Goal: Transaction & Acquisition: Purchase product/service

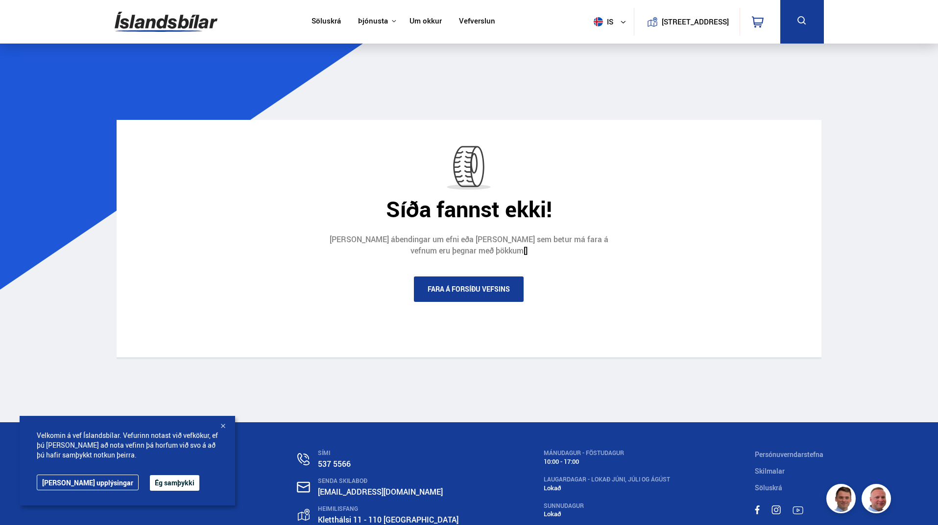
click at [475, 286] on link "Fara á forsíðu vefsins" at bounding box center [469, 289] width 110 height 25
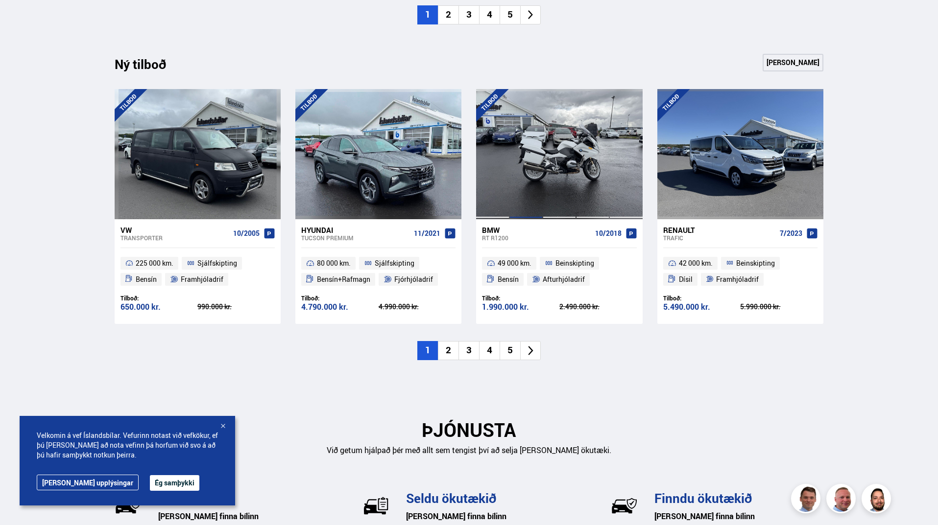
scroll to position [1077, 0]
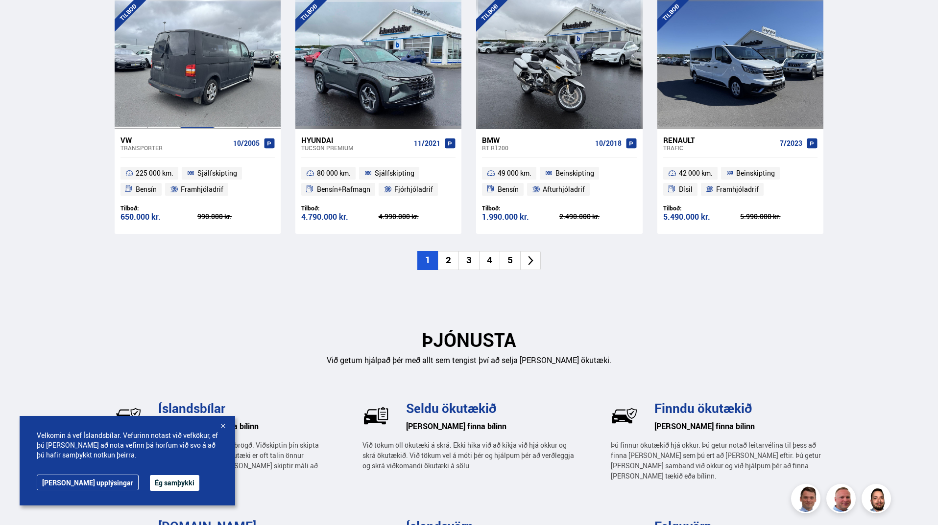
click at [213, 90] on div at bounding box center [197, 64] width 33 height 130
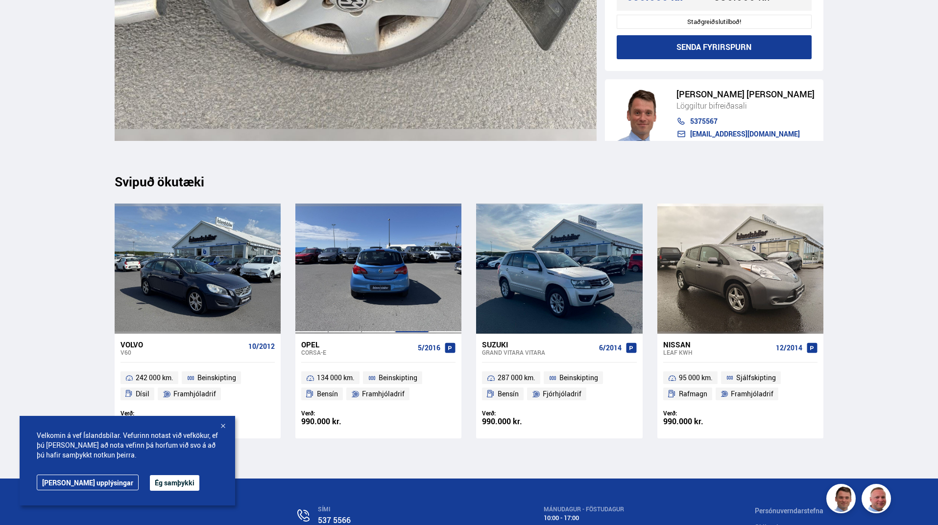
scroll to position [9058, 0]
